Goal: Information Seeking & Learning: Learn about a topic

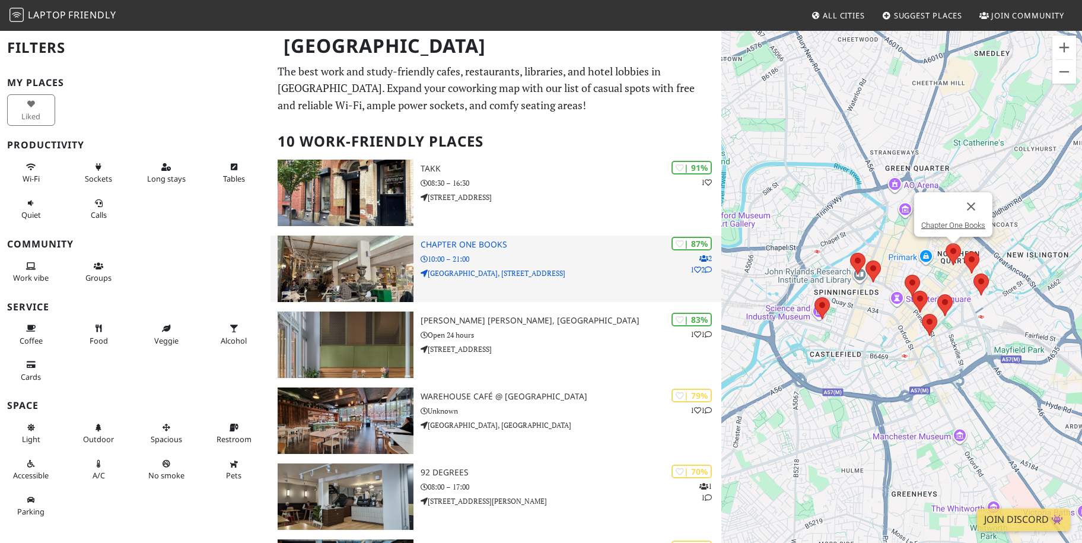
click at [431, 243] on h3 "Chapter One Books" at bounding box center [570, 245] width 301 height 10
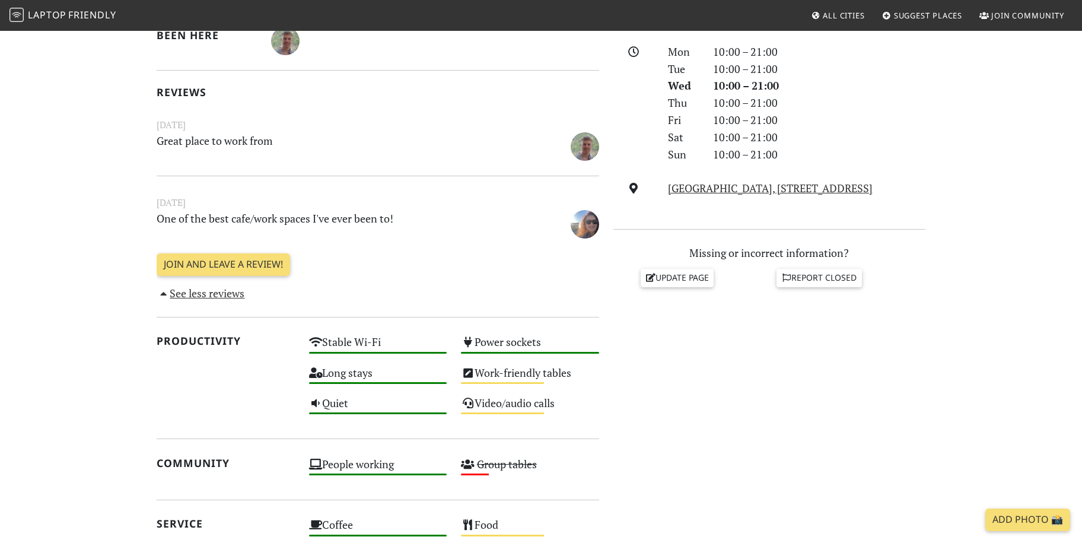
scroll to position [415, 0]
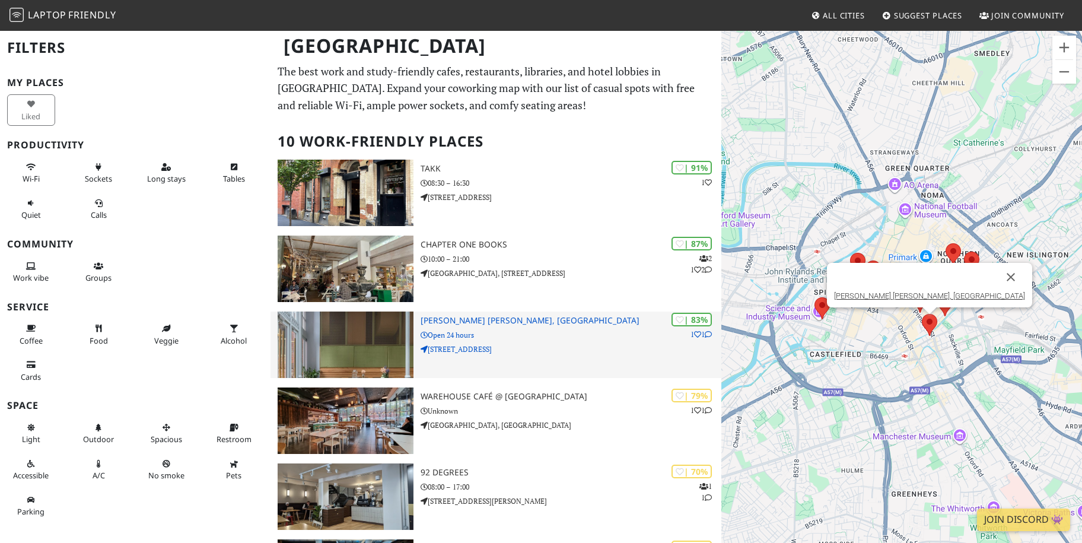
click at [489, 319] on h3 "Whitworth Locke, Civic Quarter" at bounding box center [570, 320] width 301 height 10
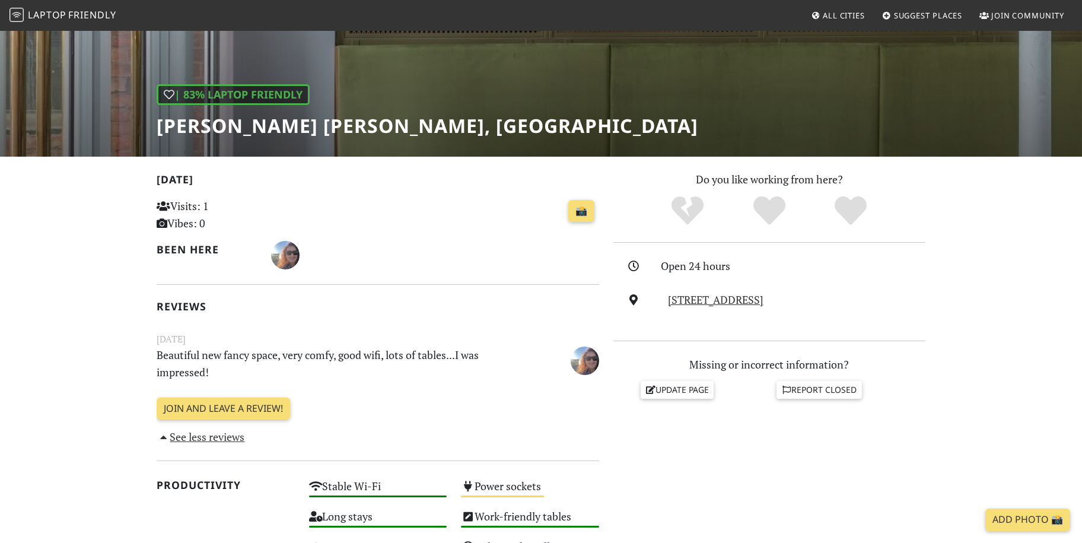
scroll to position [119, 0]
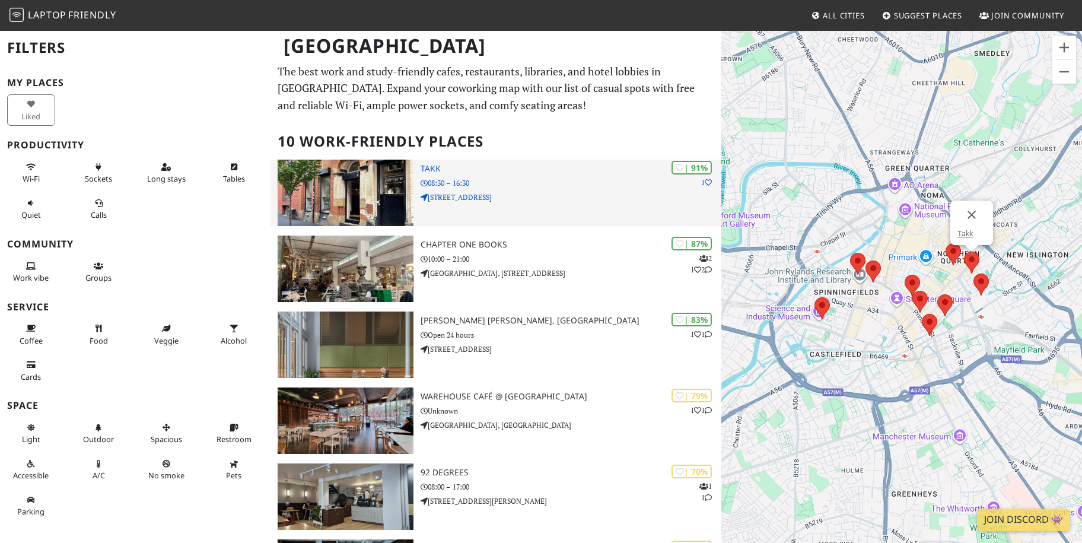
click at [434, 170] on h3 "Takk" at bounding box center [570, 169] width 301 height 10
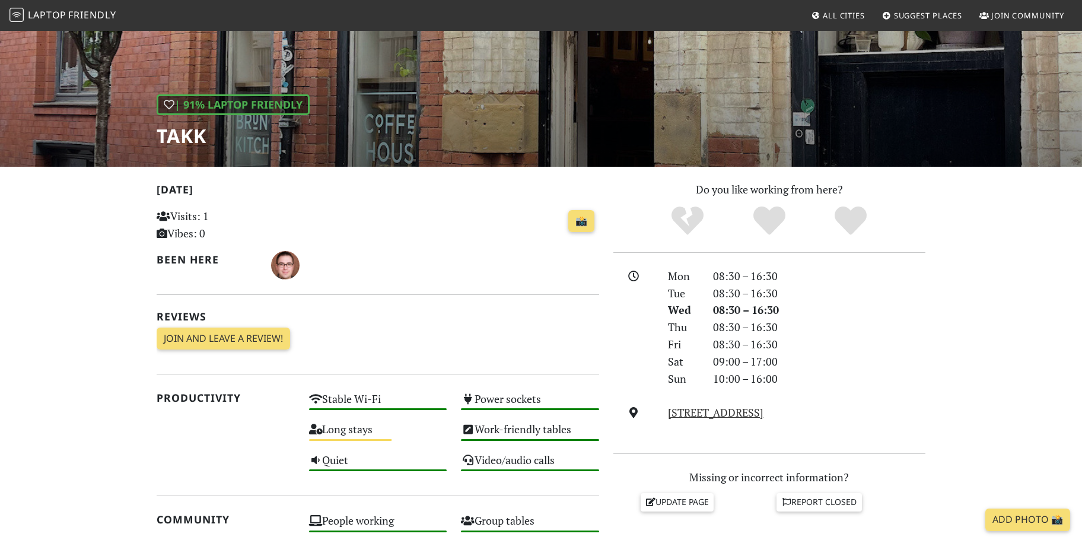
scroll to position [178, 0]
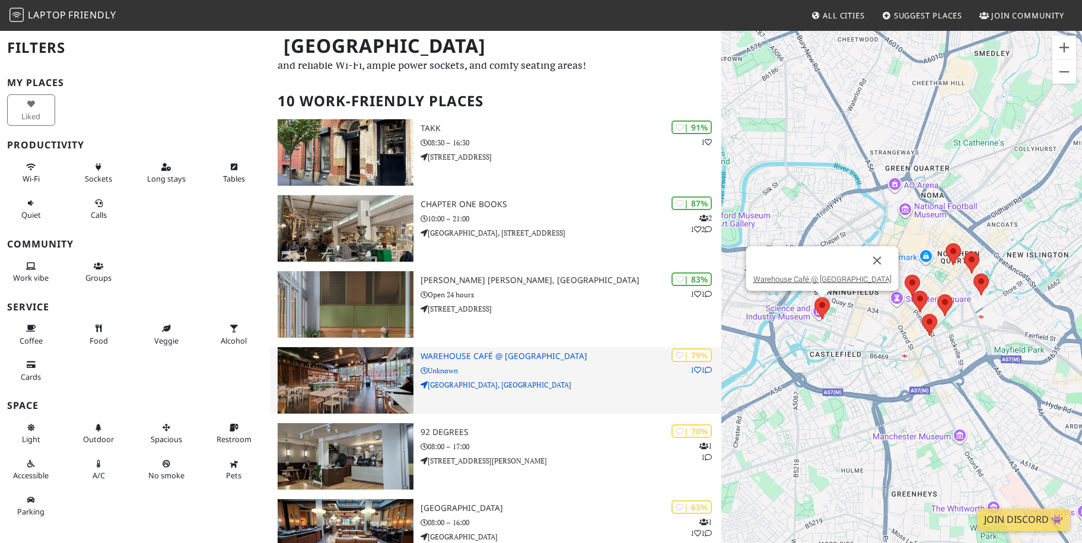
scroll to position [59, 0]
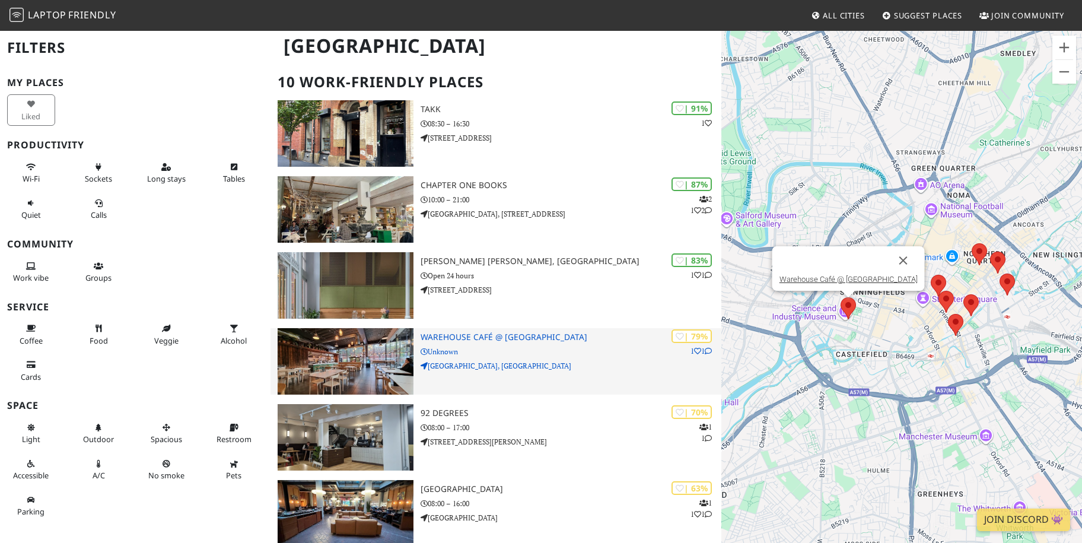
click at [487, 343] on div "| 79% 1 1 Warehouse Café @ Science and Industry Museum Unknown Science and Indu…" at bounding box center [570, 361] width 301 height 66
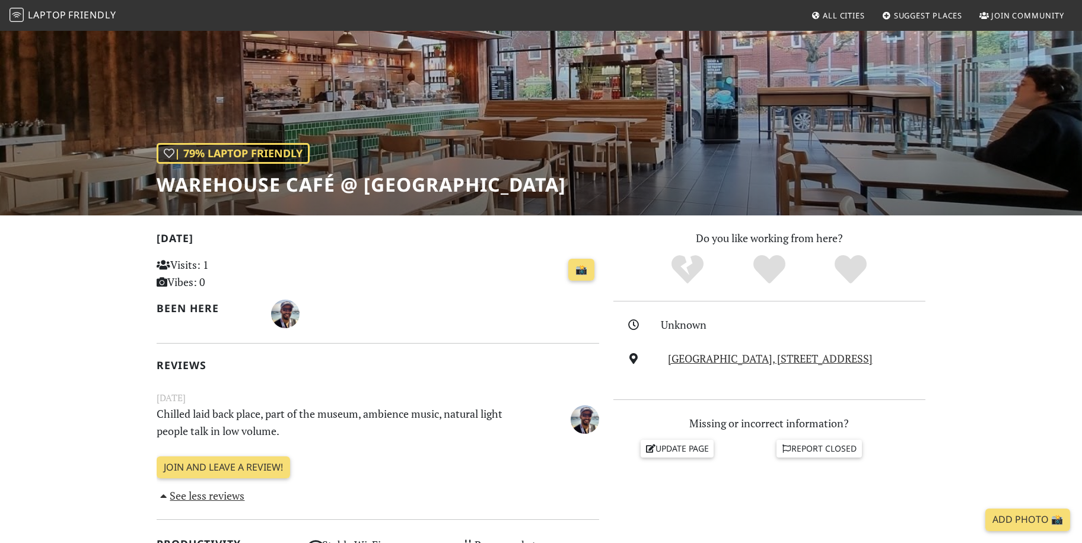
scroll to position [59, 0]
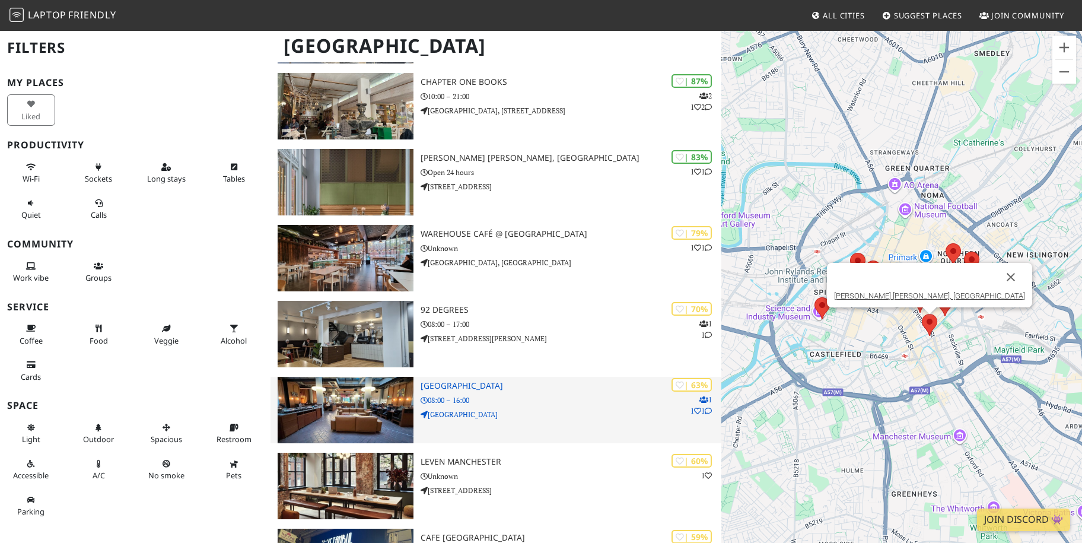
scroll to position [178, 0]
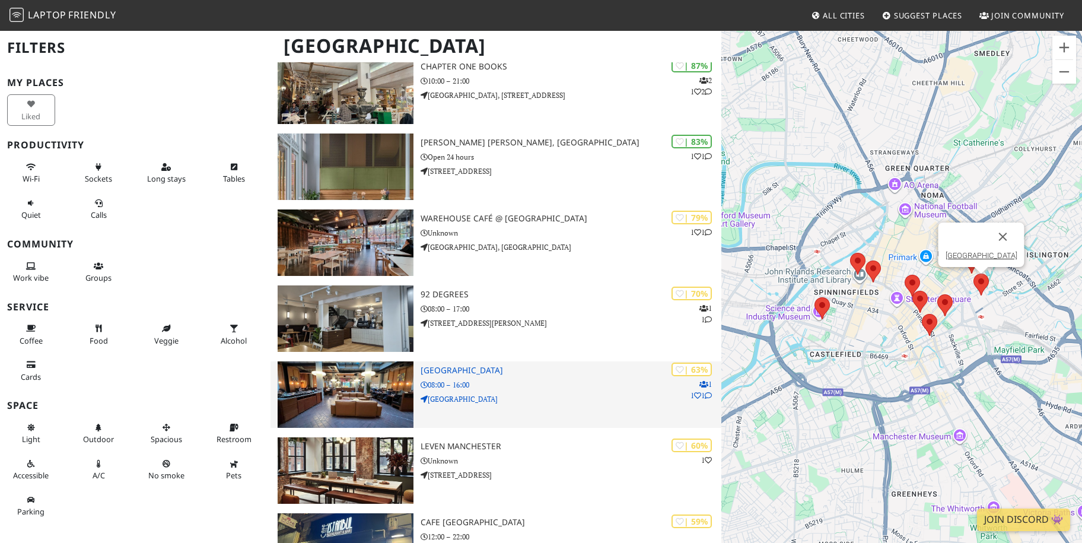
click at [508, 370] on h3 "[GEOGRAPHIC_DATA]" at bounding box center [570, 370] width 301 height 10
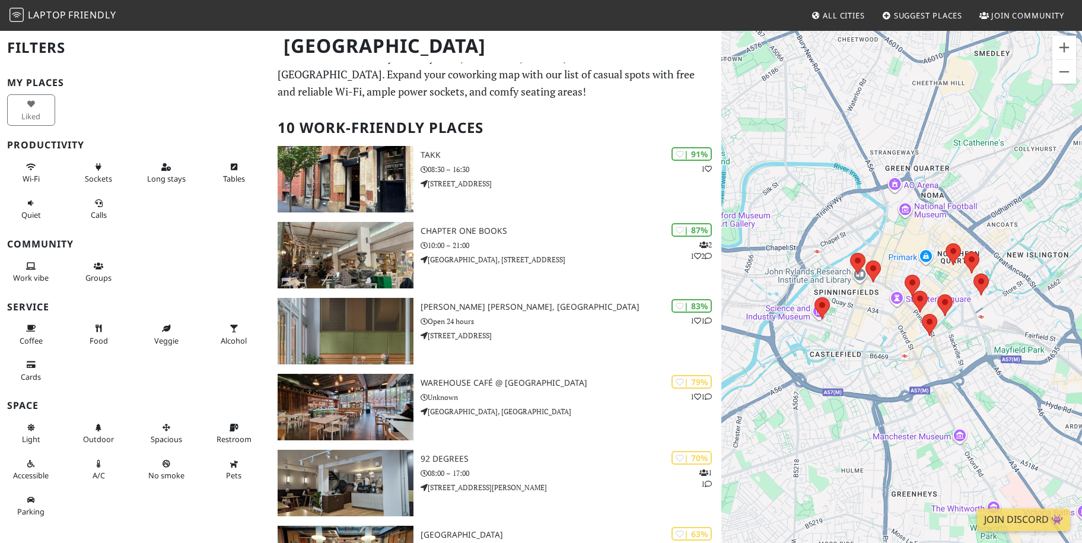
scroll to position [0, 0]
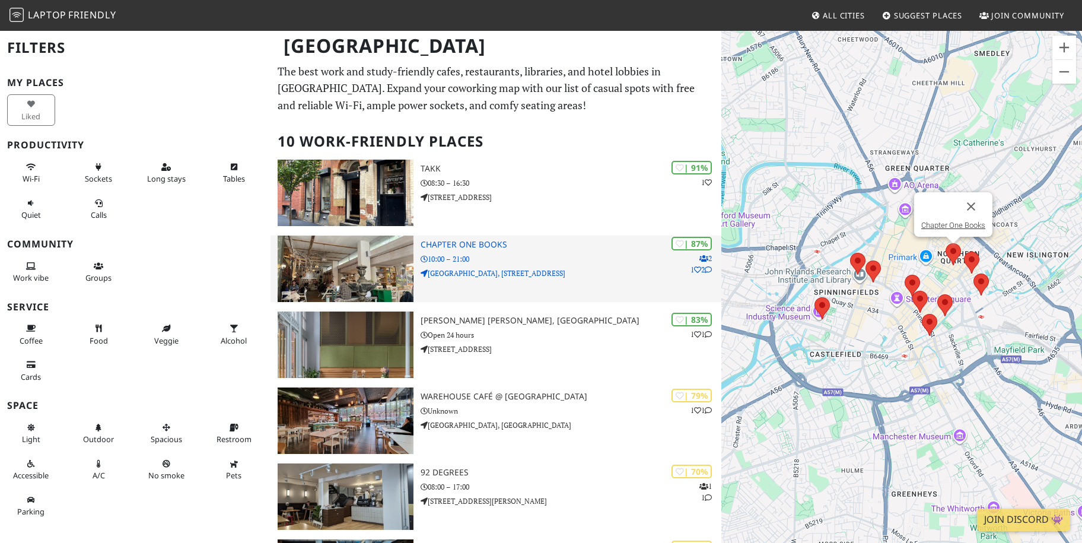
click at [452, 243] on h3 "Chapter One Books" at bounding box center [570, 245] width 301 height 10
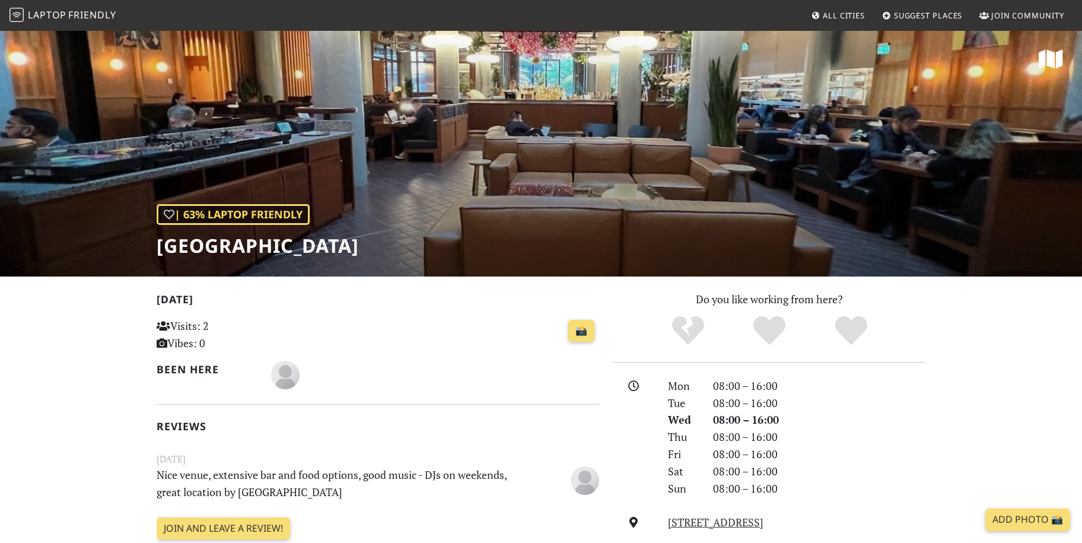
scroll to position [296, 0]
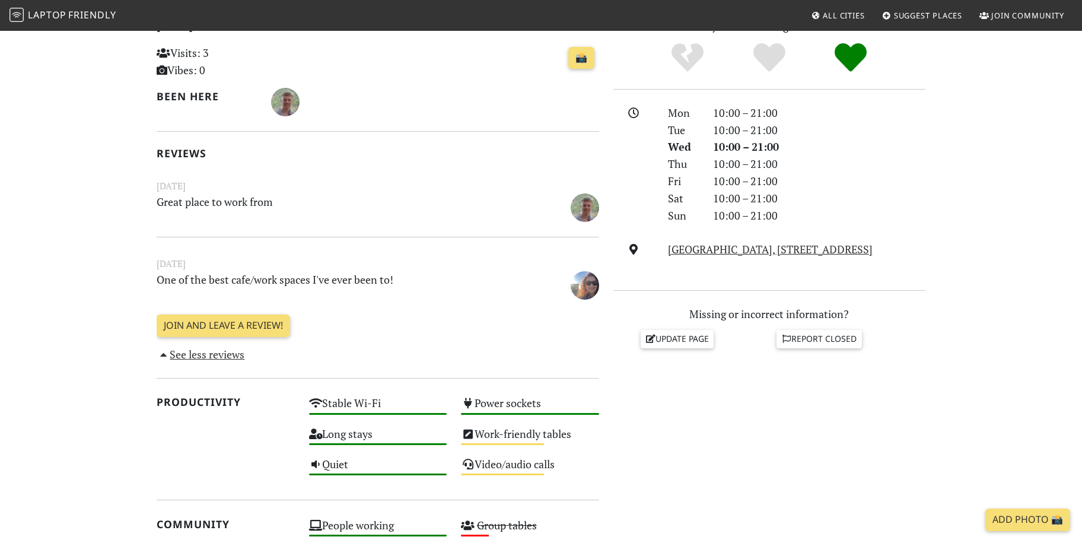
scroll to position [237, 0]
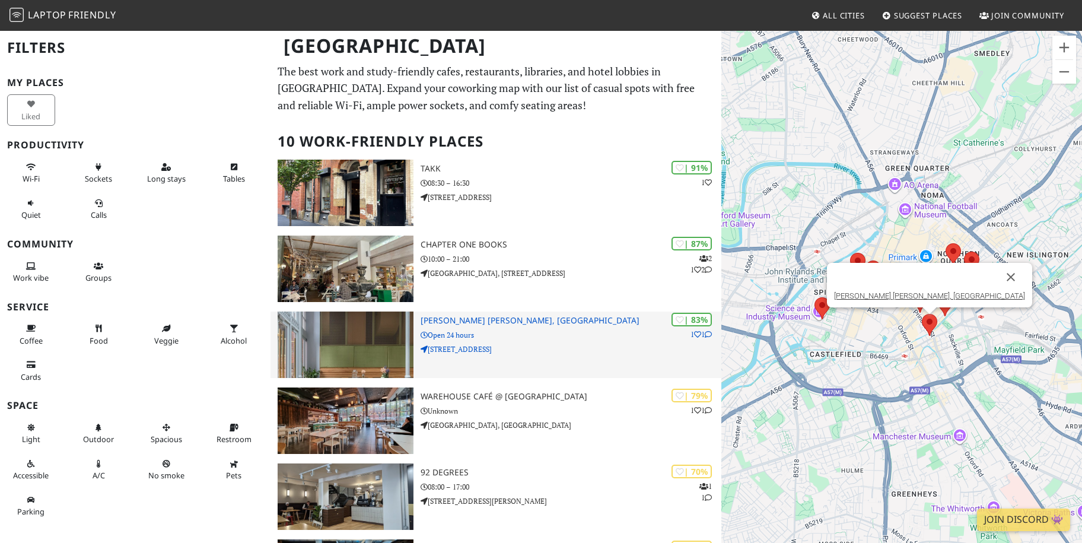
click at [449, 318] on h3 "[PERSON_NAME] [PERSON_NAME], [GEOGRAPHIC_DATA]" at bounding box center [570, 320] width 301 height 10
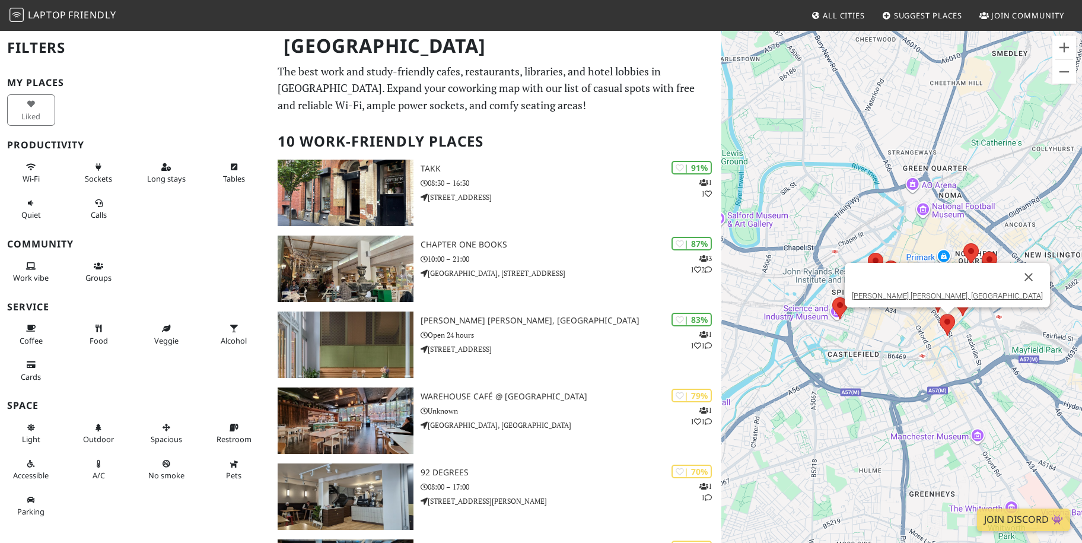
click at [945, 320] on img at bounding box center [947, 324] width 25 height 31
click at [924, 297] on link "[PERSON_NAME] [PERSON_NAME], [GEOGRAPHIC_DATA]" at bounding box center [947, 295] width 191 height 9
